Goal: Transaction & Acquisition: Purchase product/service

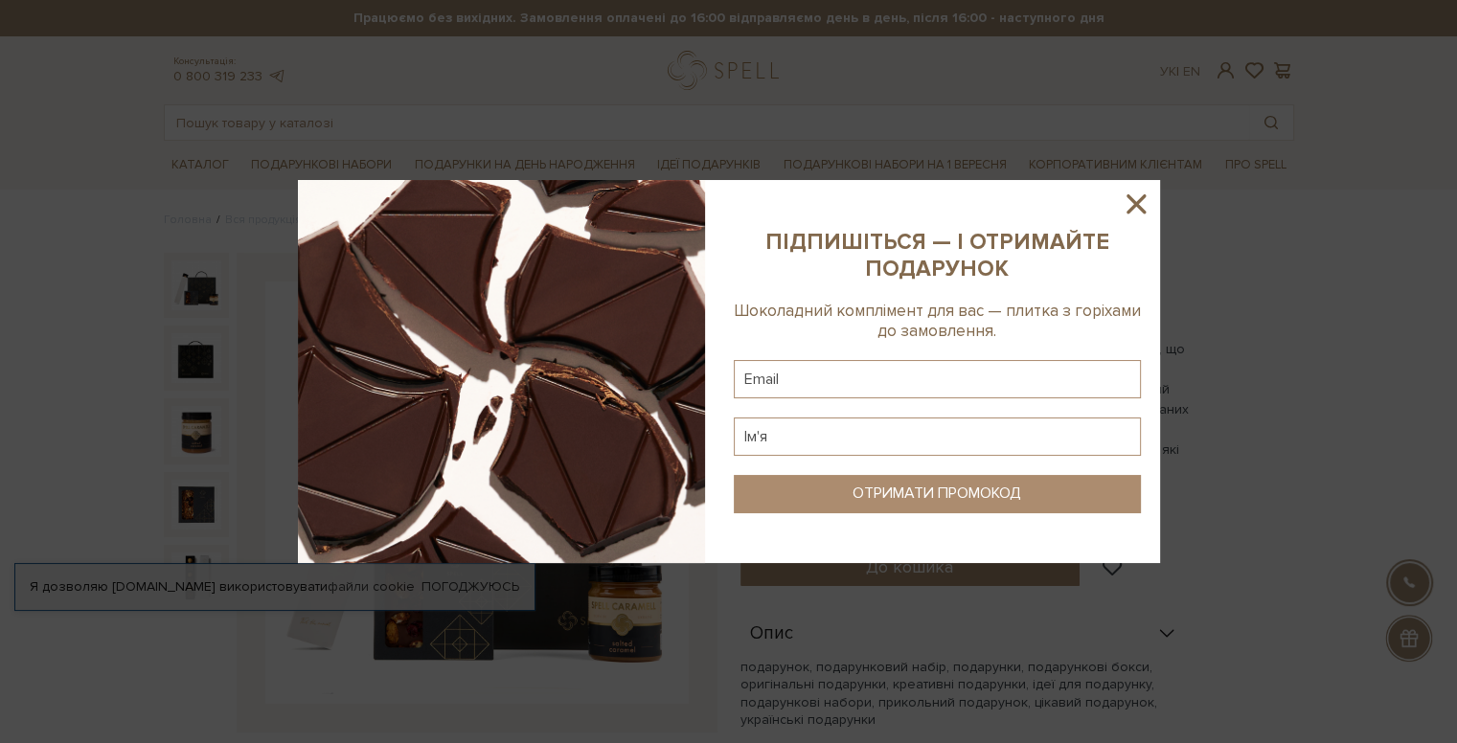
click at [1142, 203] on icon at bounding box center [1135, 204] width 33 height 33
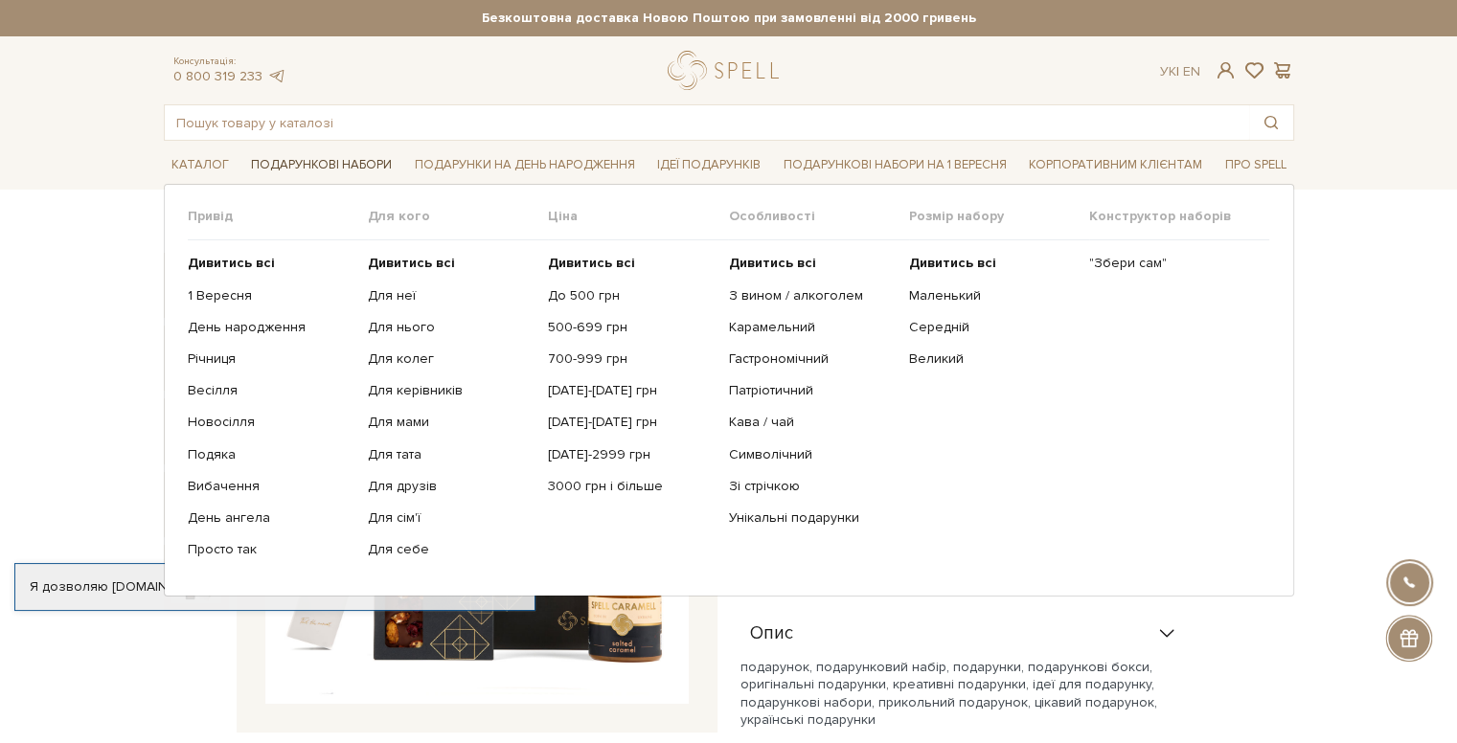
click at [335, 165] on link "Подарункові набори" at bounding box center [321, 165] width 156 height 30
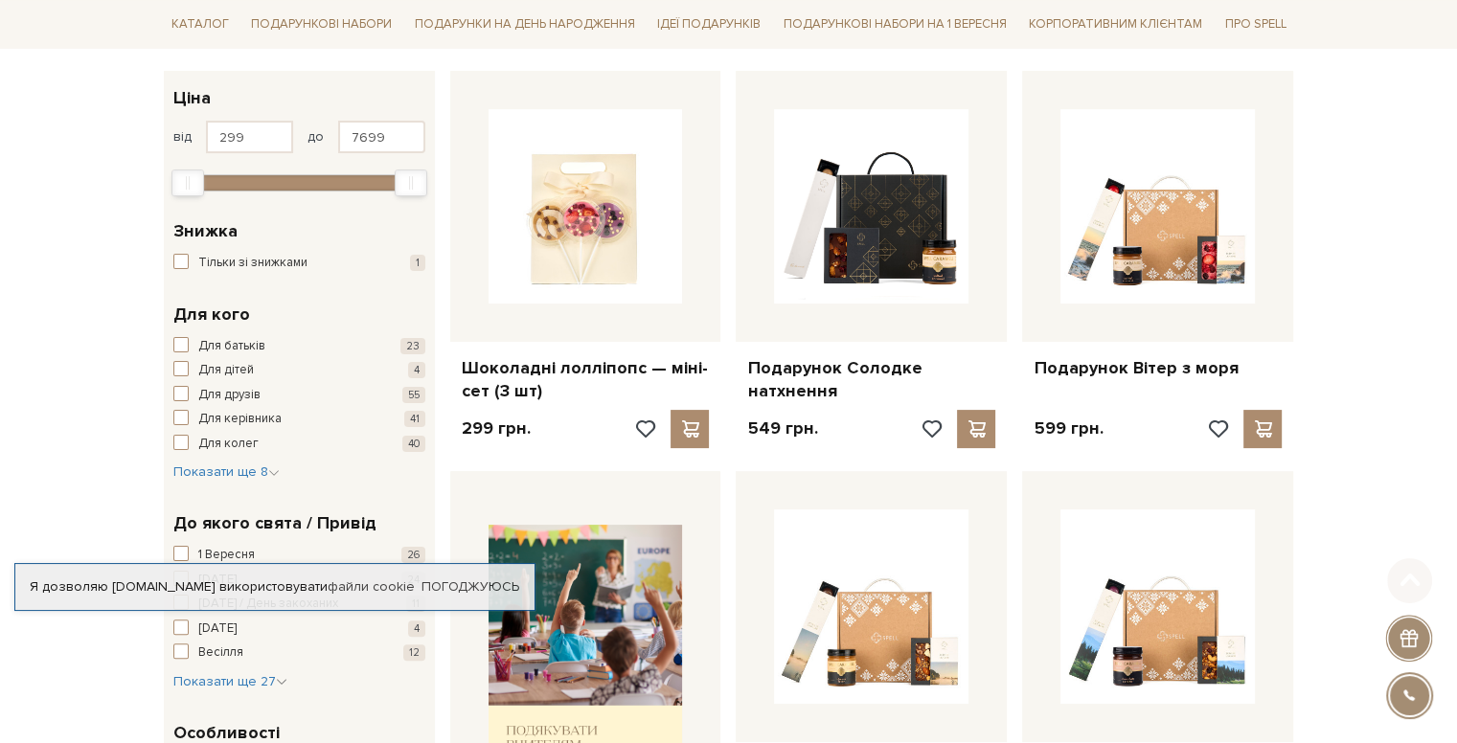
scroll to position [319, 0]
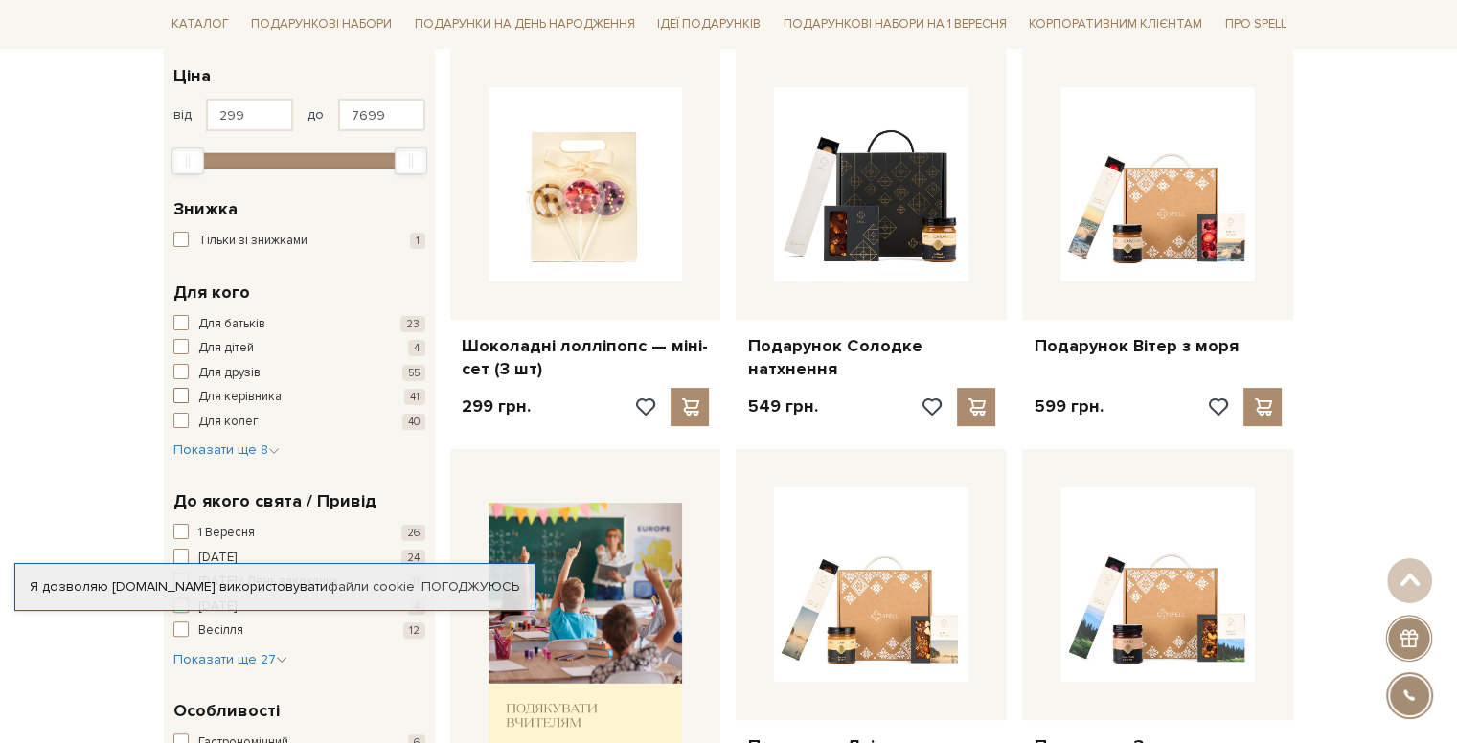
click at [255, 397] on span "Для керівника" at bounding box center [239, 397] width 83 height 19
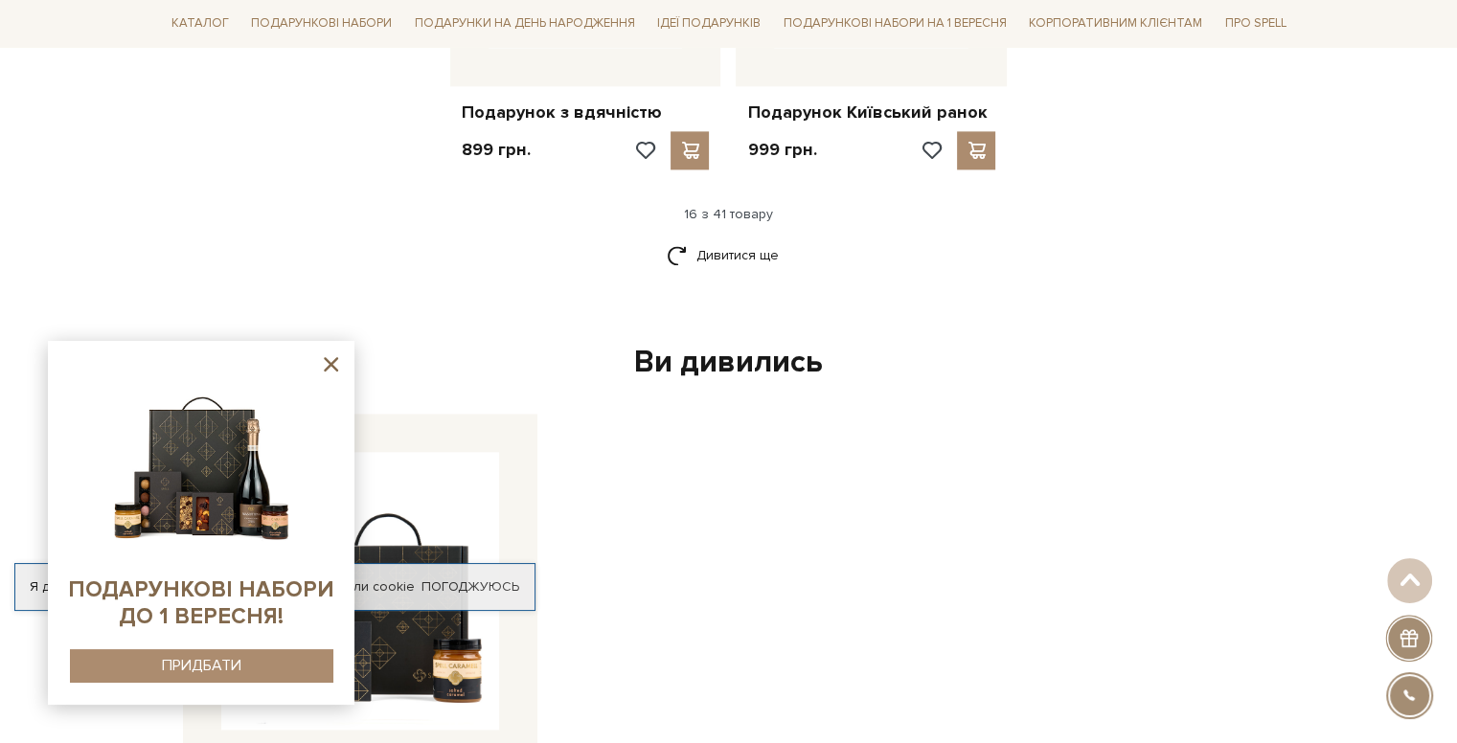
scroll to position [2553, 0]
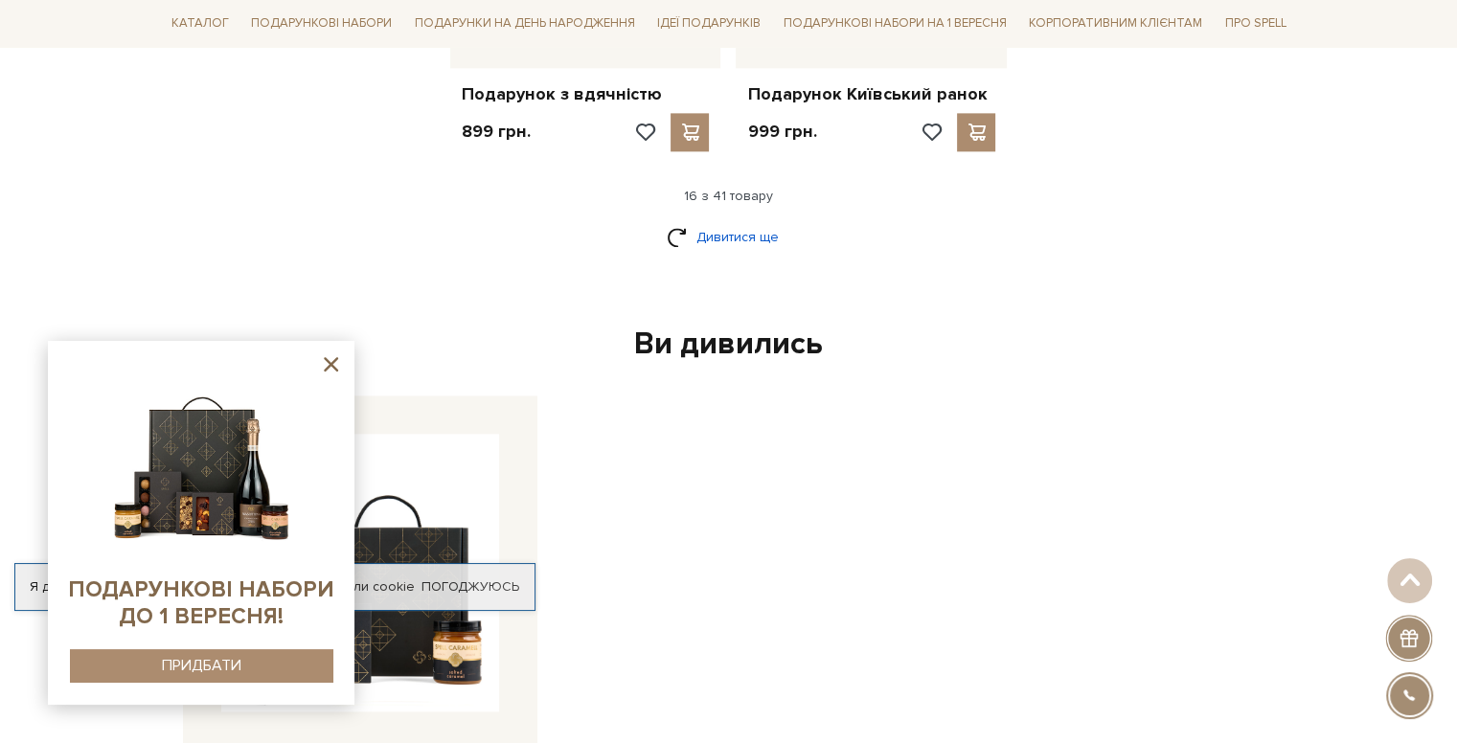
click at [738, 220] on link "Дивитися ще" at bounding box center [729, 237] width 124 height 34
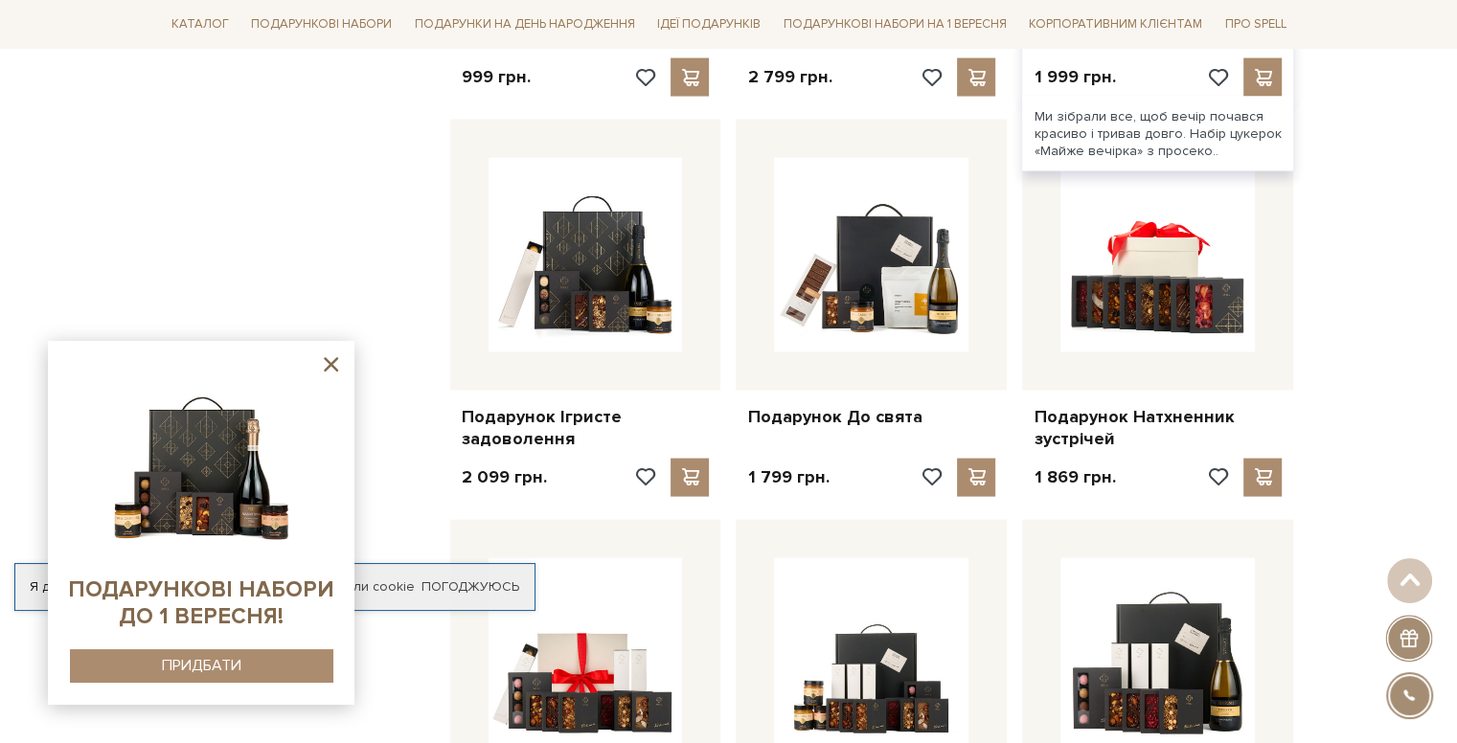
scroll to position [4309, 0]
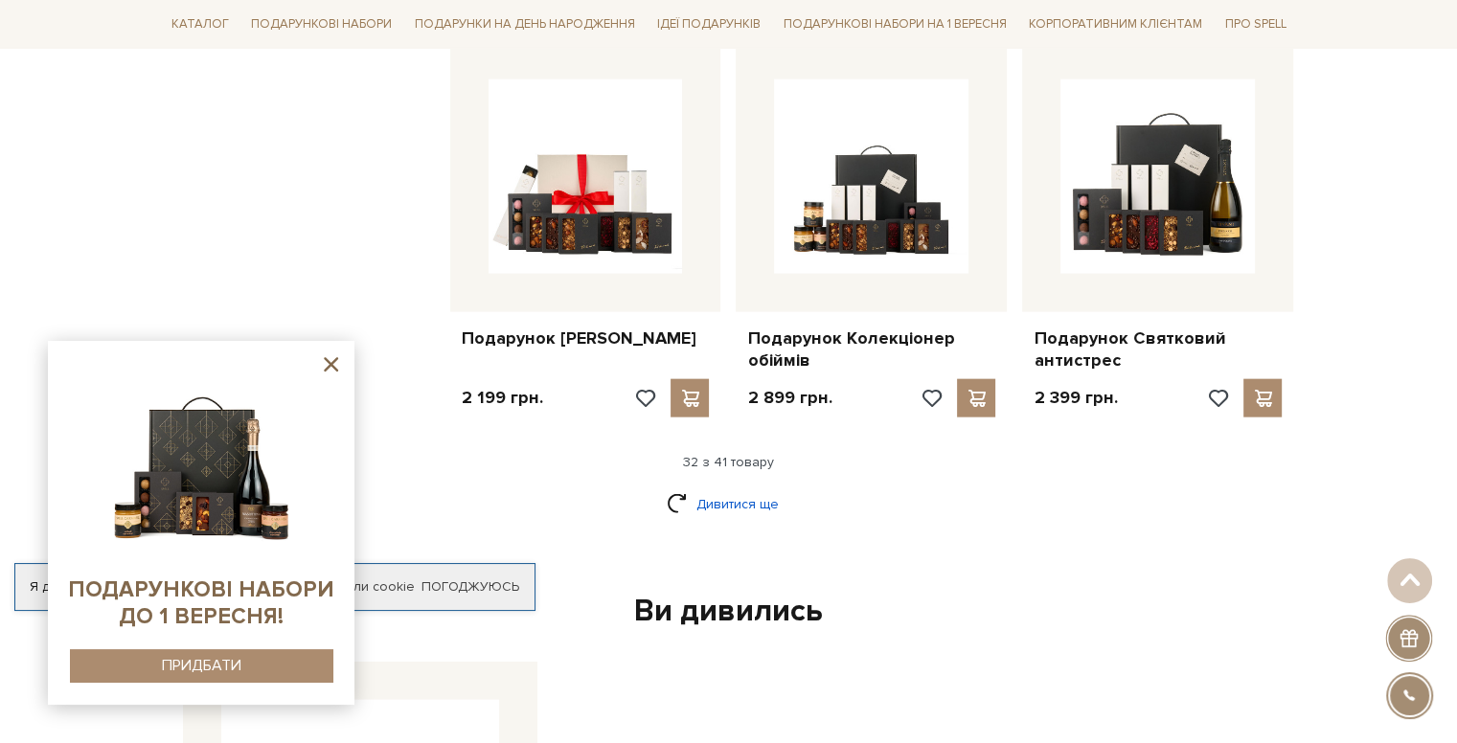
click at [706, 487] on link "Дивитися ще" at bounding box center [729, 504] width 124 height 34
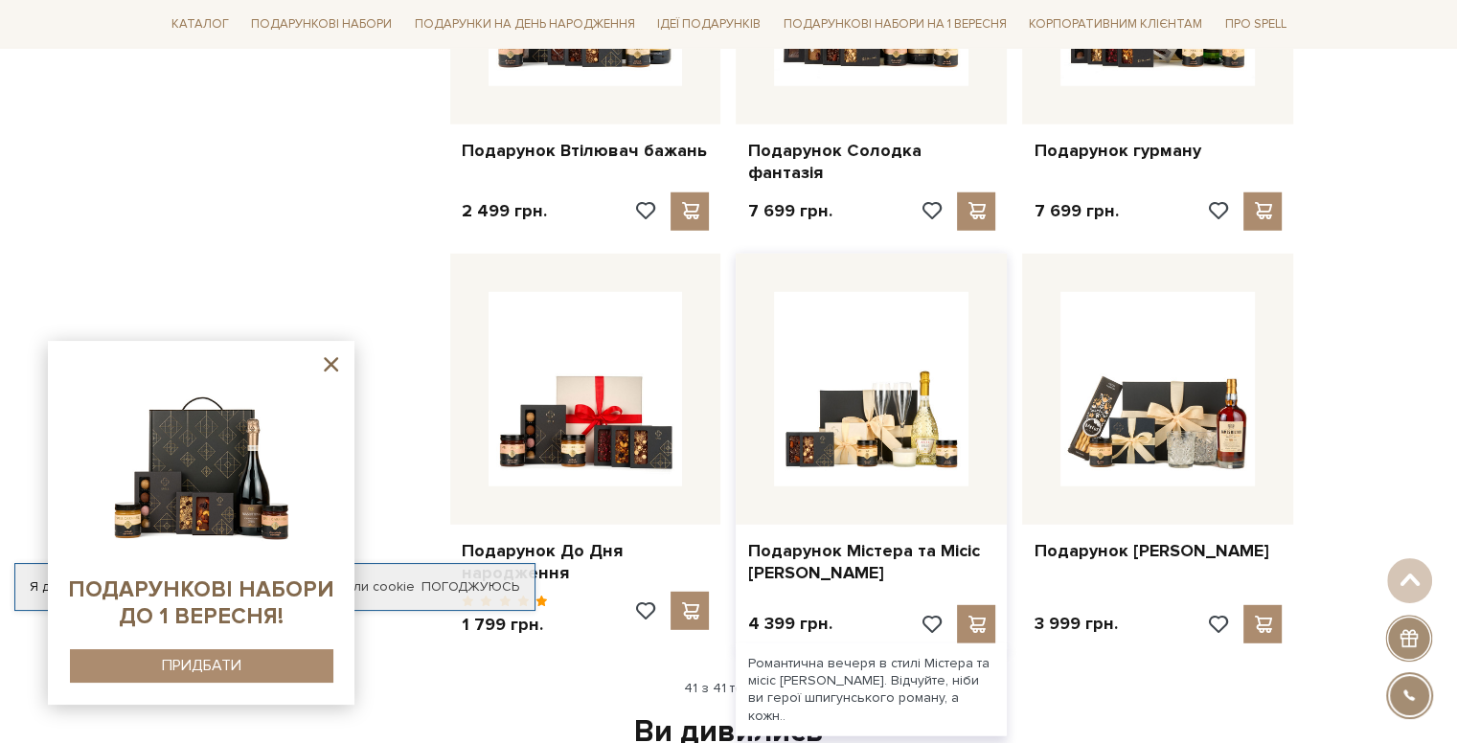
scroll to position [5426, 0]
